Goal: Book appointment/travel/reservation

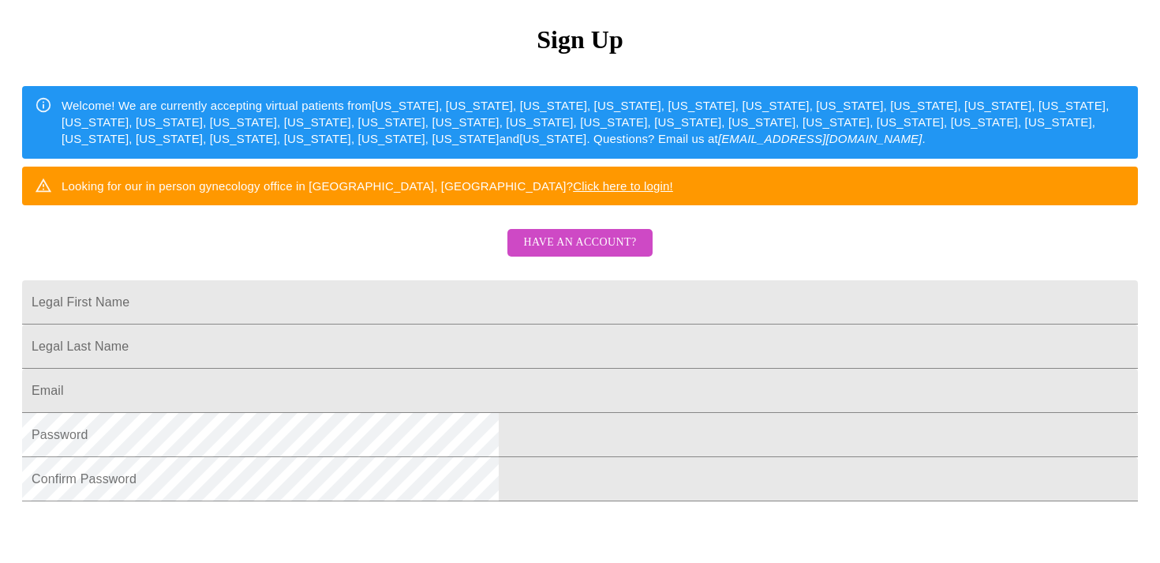
scroll to position [218, 0]
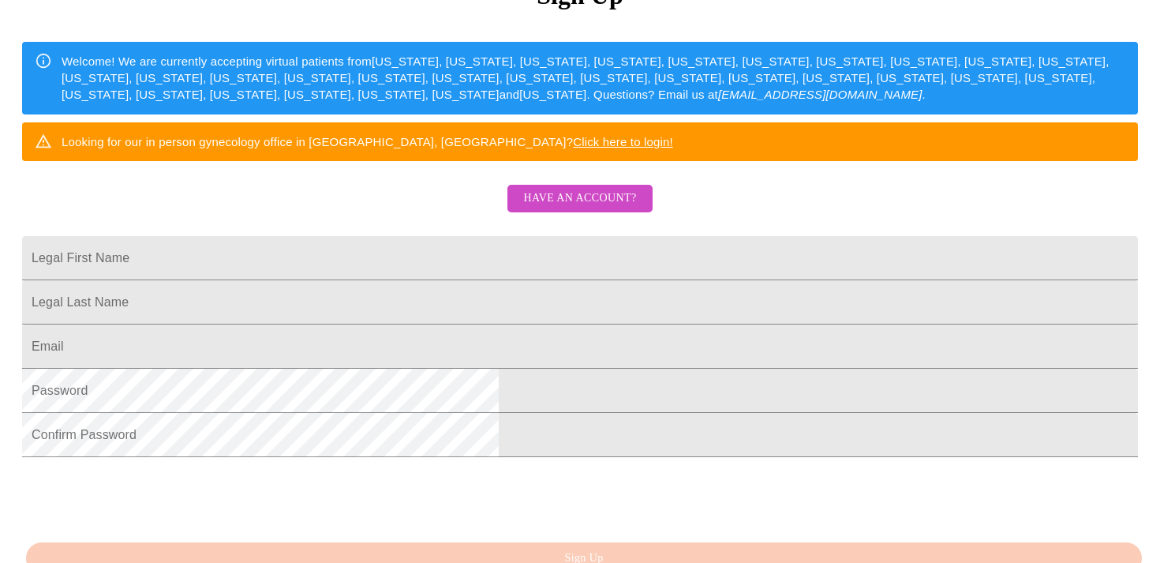
click at [623, 208] on span "Have an account?" at bounding box center [579, 199] width 113 height 20
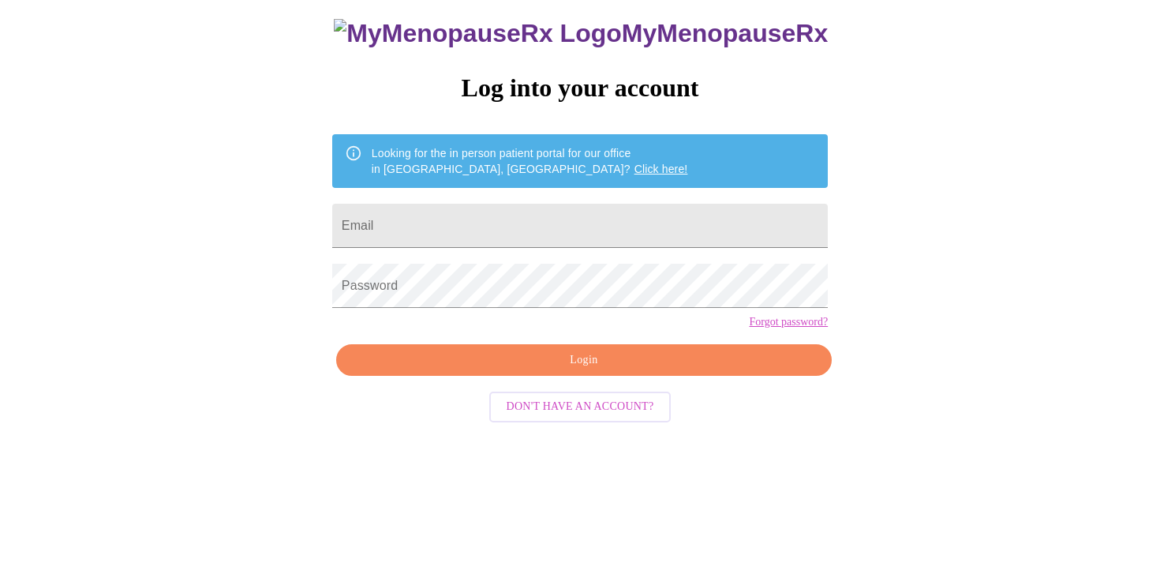
scroll to position [18, 0]
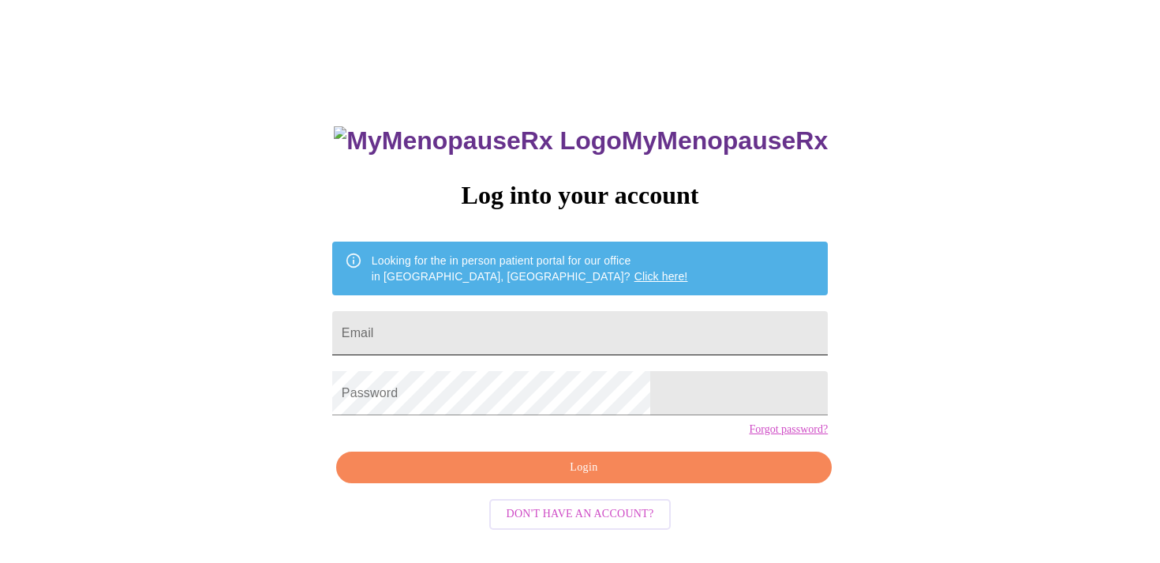
click at [516, 330] on input "Email" at bounding box center [580, 333] width 496 height 44
type input "[EMAIL_ADDRESS][DOMAIN_NAME]"
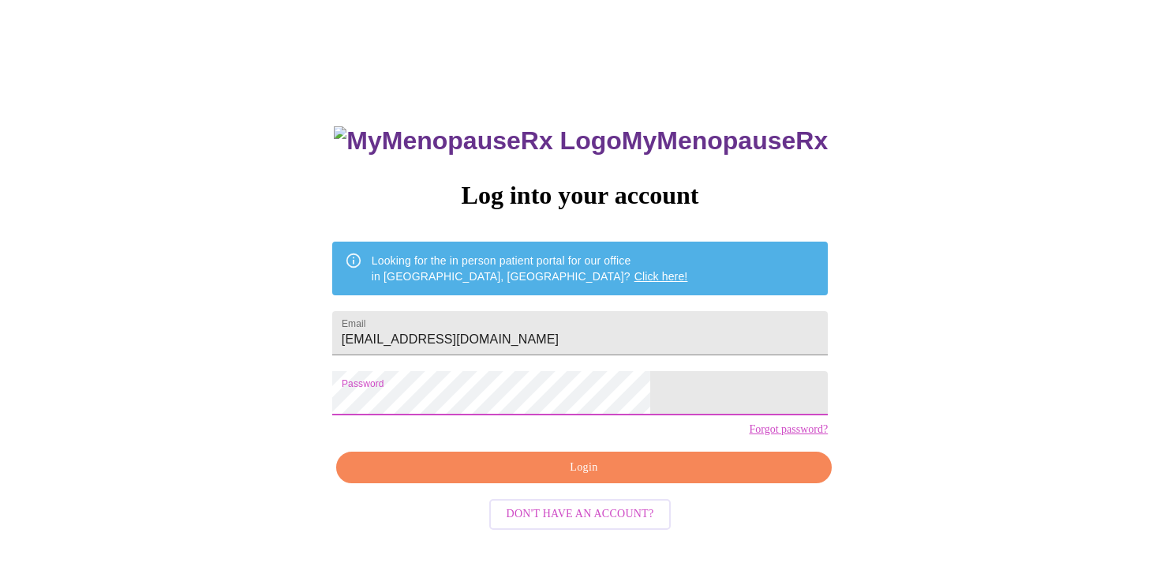
click at [615, 477] on span "Login" at bounding box center [583, 468] width 459 height 20
click at [335, 407] on div "MyMenopauseRx Log into your account Looking for the in person patient portal fo…" at bounding box center [579, 326] width 1147 height 676
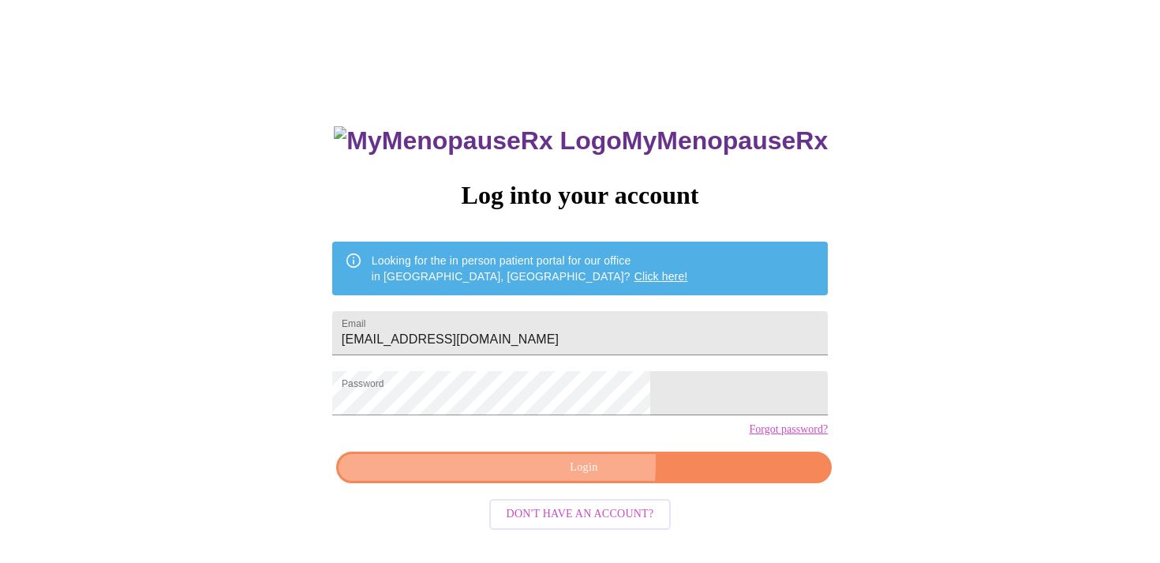
click at [510, 477] on span "Login" at bounding box center [583, 468] width 459 height 20
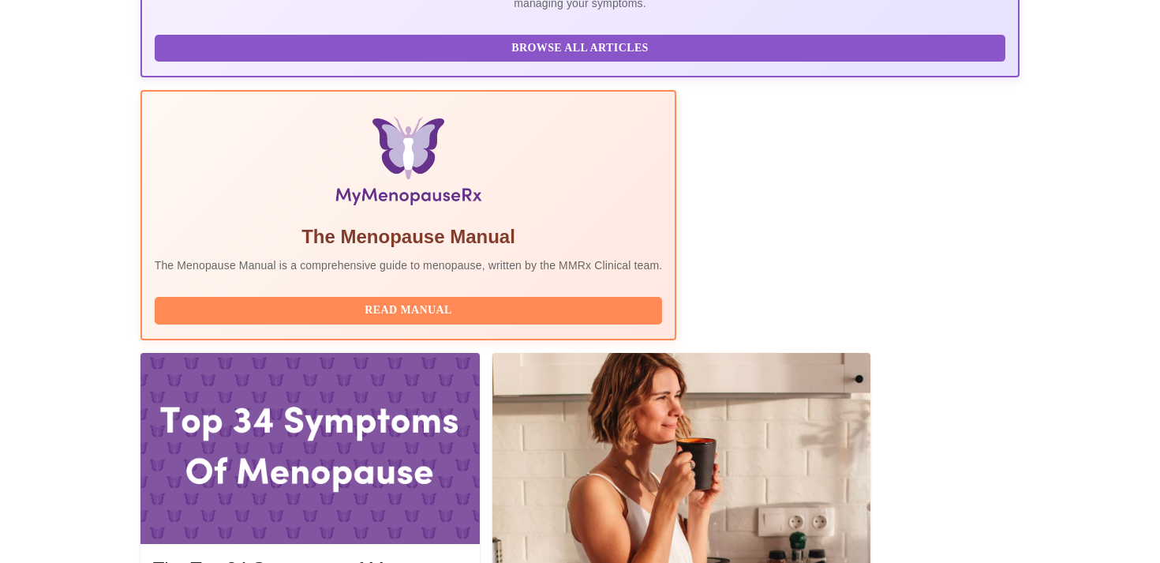
scroll to position [418, 0]
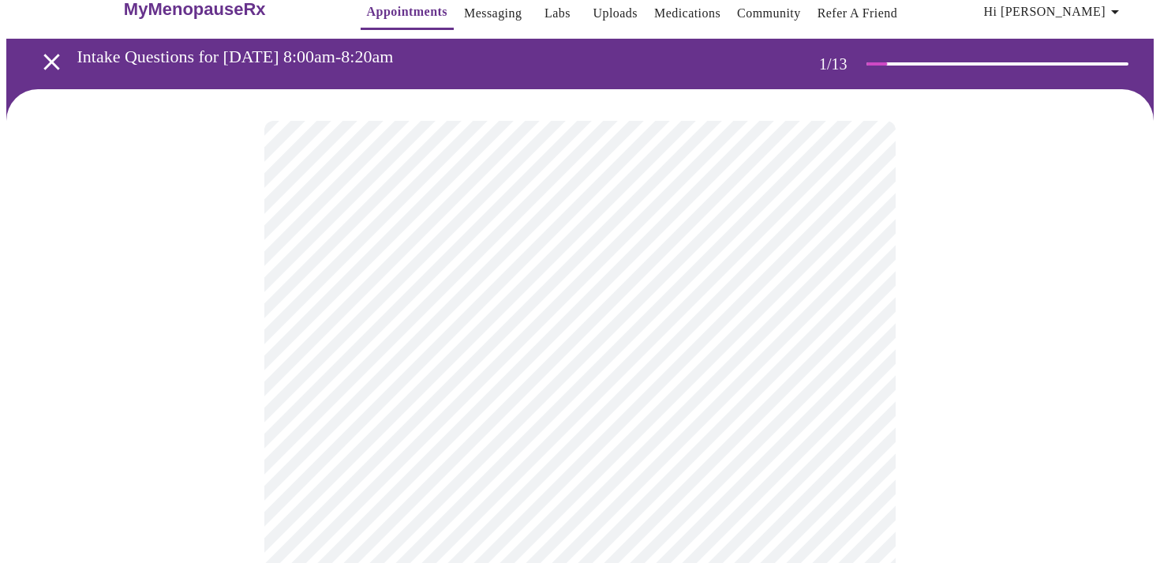
scroll to position [25, 0]
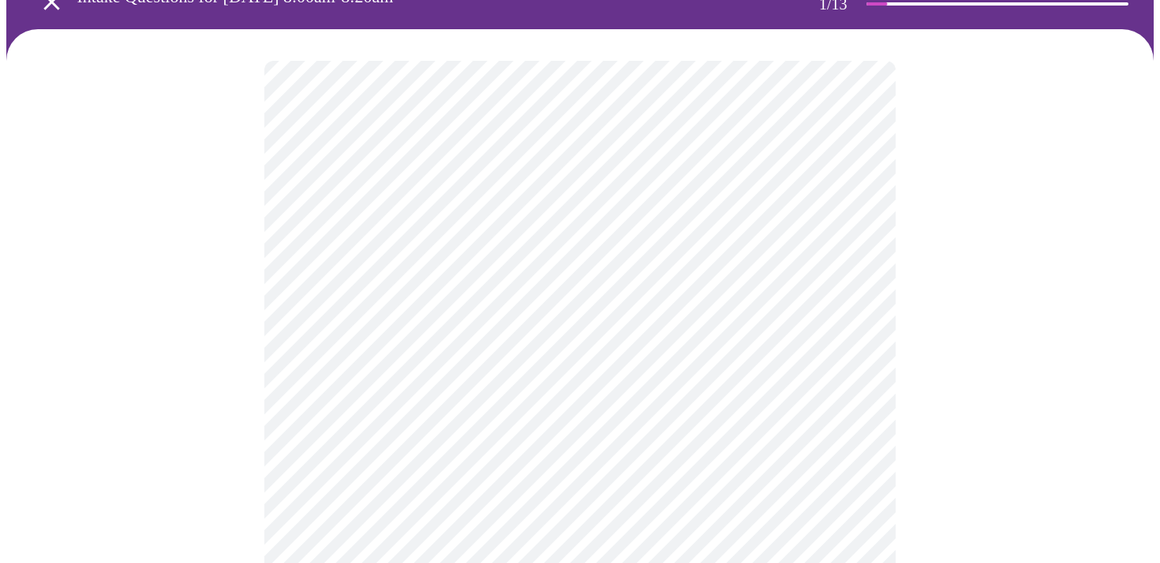
scroll to position [89, 0]
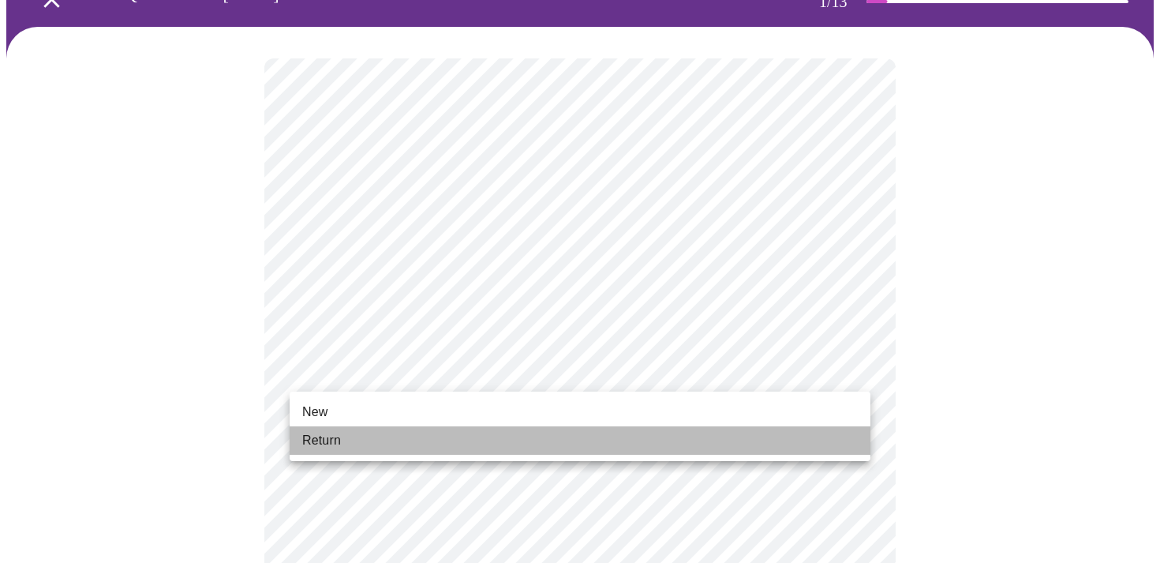
click at [803, 438] on li "Return" at bounding box center [580, 440] width 581 height 28
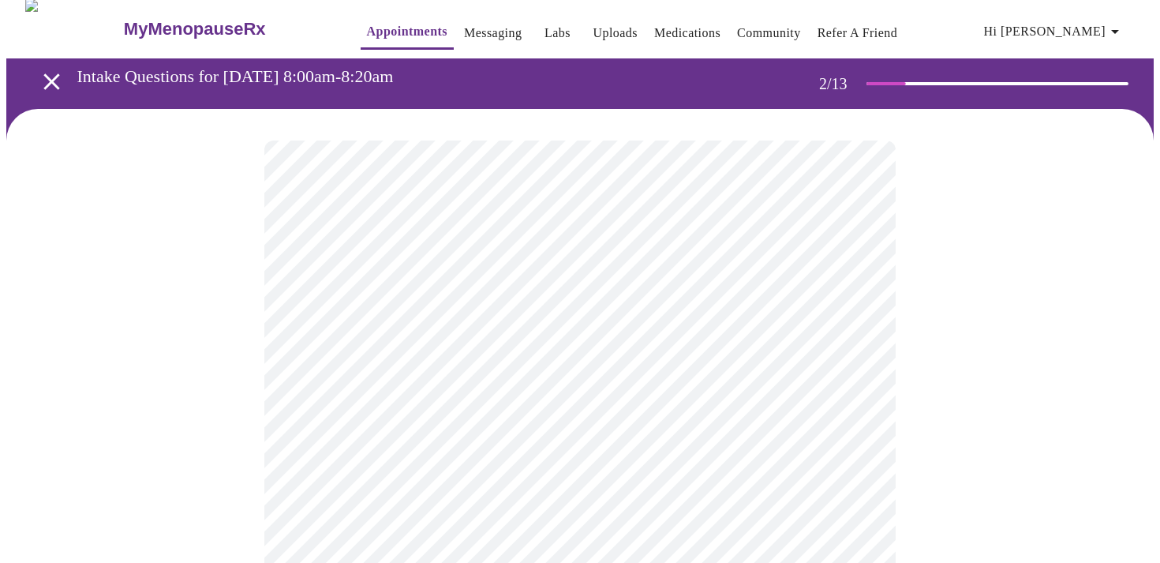
scroll to position [15, 0]
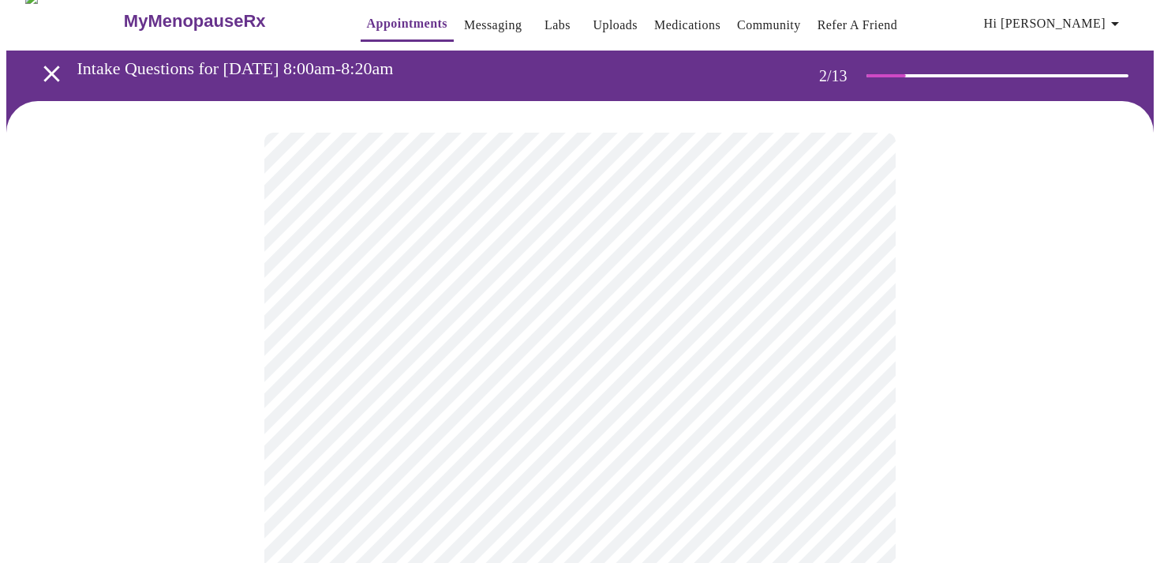
click at [858, 309] on body "MyMenopauseRx Appointments Messaging Labs Uploads Medications Community Refer a…" at bounding box center [579, 465] width 1147 height 949
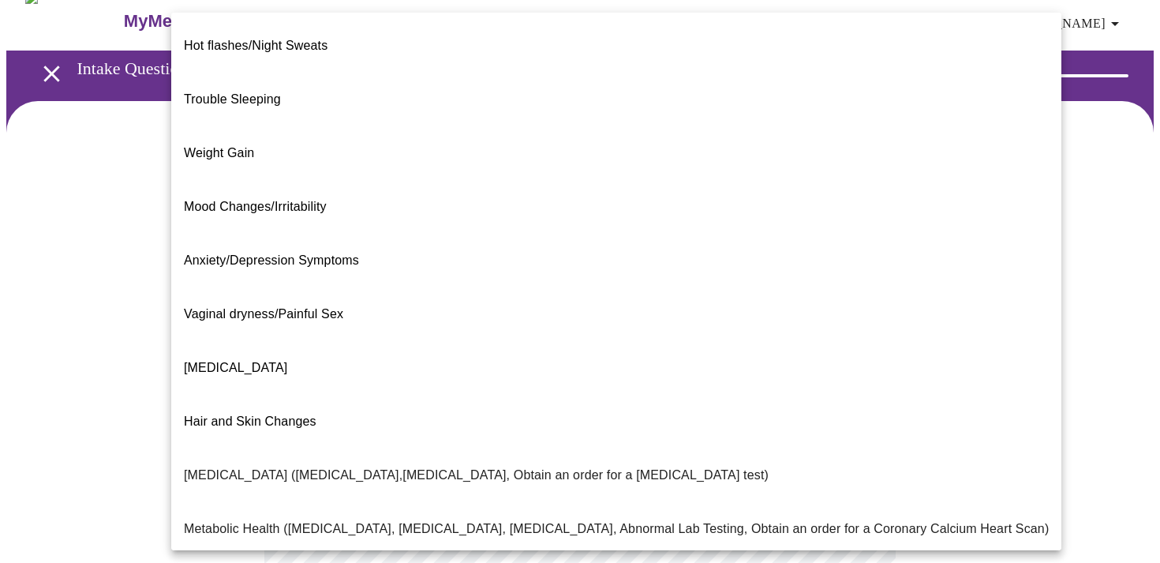
scroll to position [255, 0]
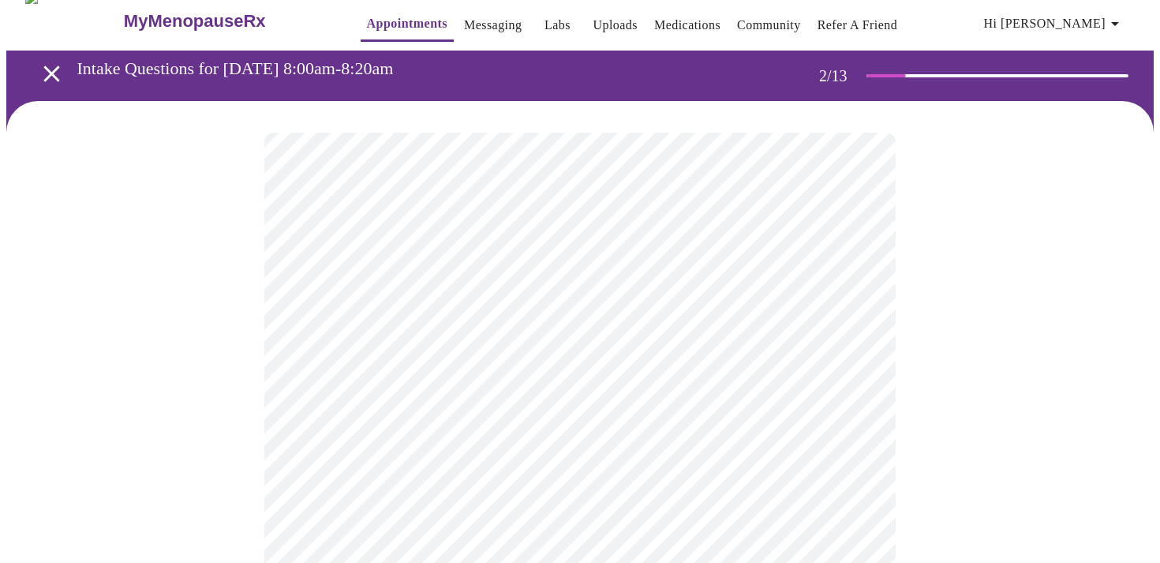
click at [403, 474] on body "MyMenopauseRx Appointments Messaging Labs Uploads Medications Community Refer a…" at bounding box center [579, 460] width 1147 height 939
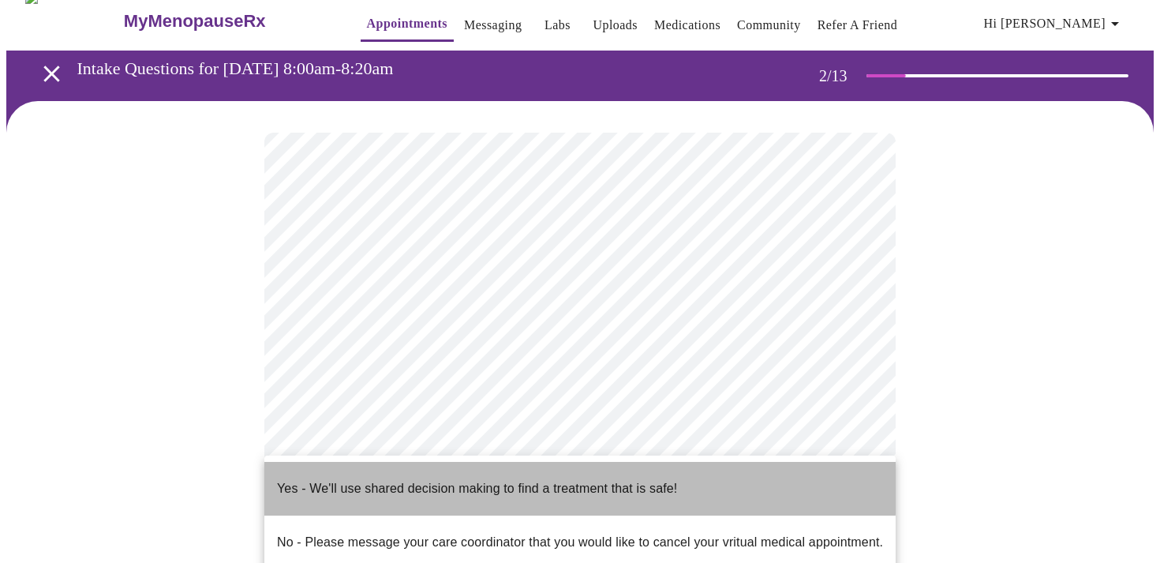
click at [403, 479] on p "Yes - We'll use shared decision making to find a treatment that is safe!" at bounding box center [477, 488] width 400 height 19
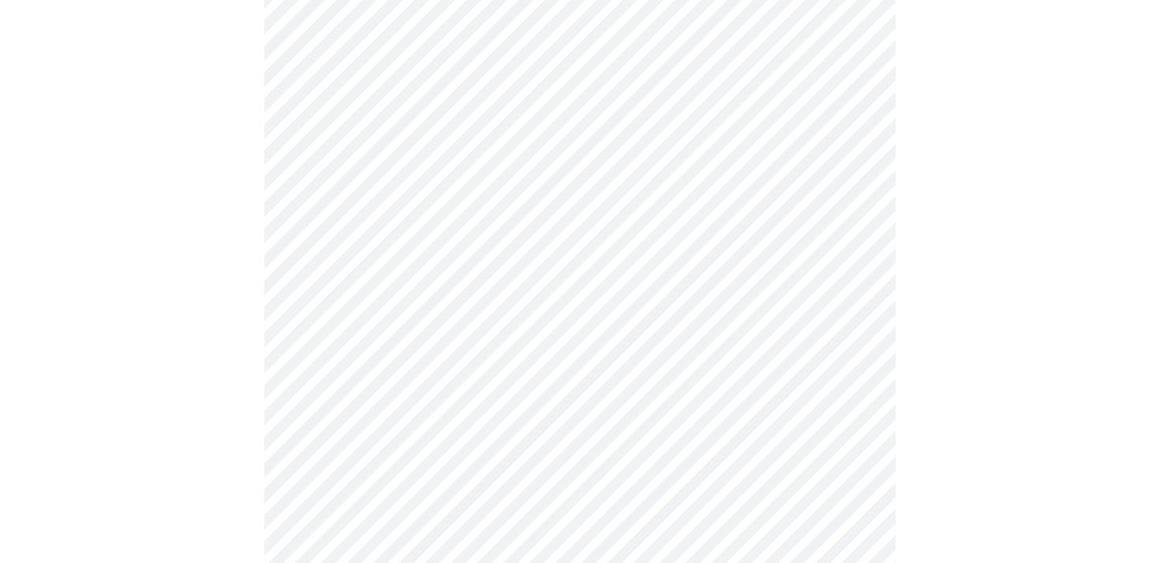
scroll to position [253, 0]
